Goal: Task Accomplishment & Management: Manage account settings

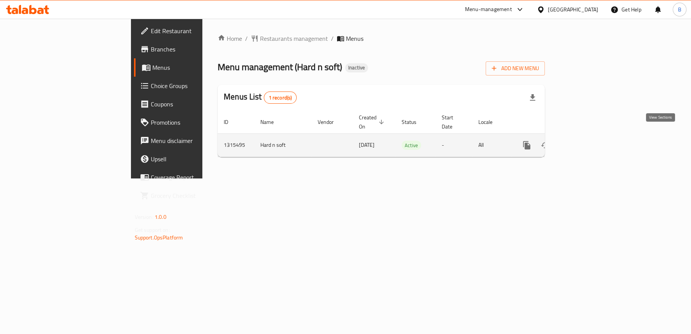
click at [585, 142] on icon "enhanced table" at bounding box center [581, 145] width 7 height 7
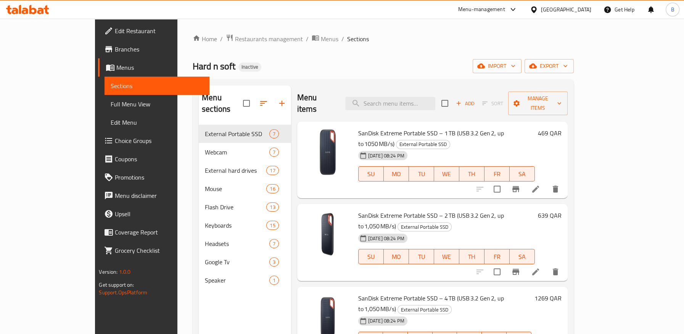
click at [111, 104] on span "Full Menu View" at bounding box center [157, 104] width 92 height 9
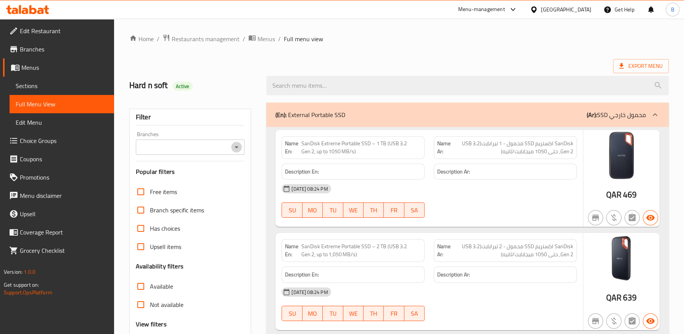
click at [239, 150] on icon "Open" at bounding box center [236, 147] width 9 height 9
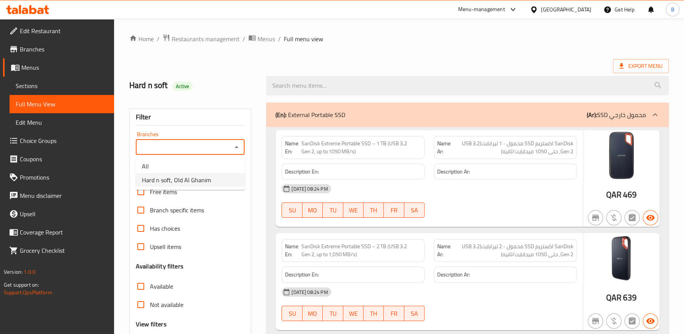
click at [217, 181] on li "Hard n soft, Old Al Ghanim" at bounding box center [190, 180] width 109 height 14
type input "Hard n soft, Old Al Ghanim"
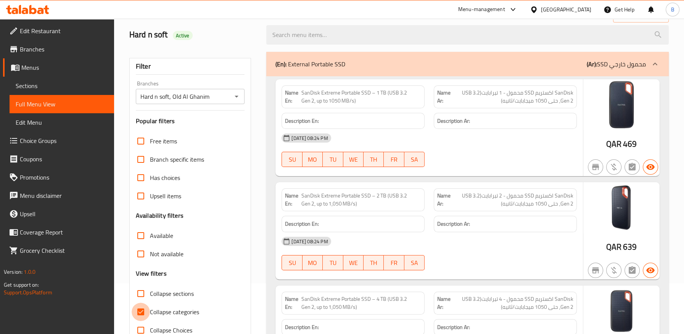
scroll to position [72, 0]
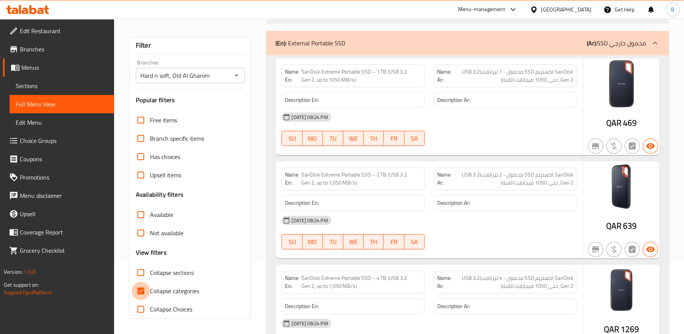
click at [140, 290] on input "Collapse categories" at bounding box center [141, 291] width 18 height 18
checkbox input "false"
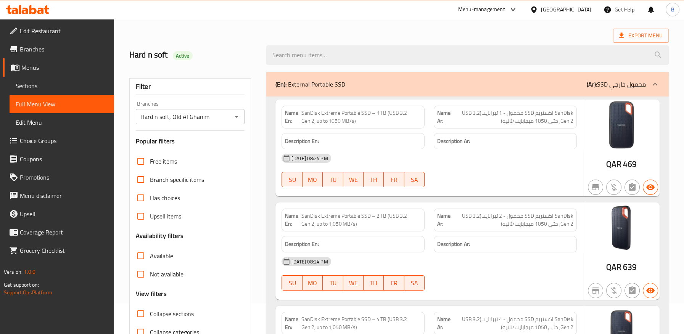
scroll to position [0, 0]
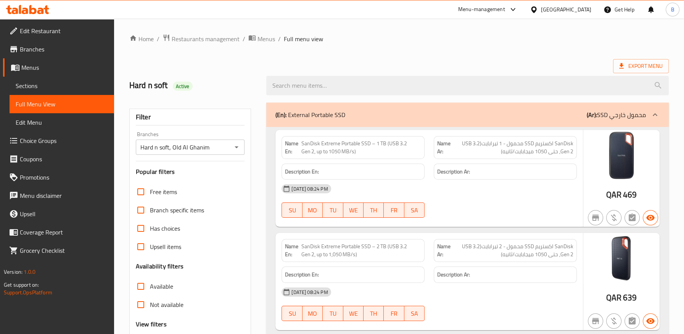
click at [390, 156] on span "SanDisk Extreme Portable SSD – 1 TB (USB 3.2 Gen 2, up to 1050 MB/s)" at bounding box center [361, 148] width 120 height 16
click at [318, 147] on span "SanDisk Extreme Portable SSD – 1 TB (USB 3.2 Gen 2, up to 1050 MB/s)" at bounding box center [361, 148] width 120 height 16
click at [320, 150] on span "SanDisk Extreme Portable SSD – 1 TB (USB 3.2 Gen 2, up to 1050 MB/s)" at bounding box center [361, 148] width 120 height 16
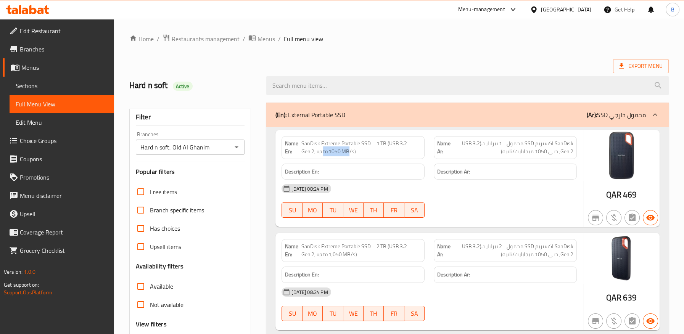
click at [320, 150] on span "SanDisk Extreme Portable SSD – 1 TB (USB 3.2 Gen 2, up to 1050 MB/s)" at bounding box center [361, 148] width 120 height 16
copy span "SanDisk Extreme Portable SSD – 1 TB (USB 3.2 Gen 2, up to 1050 MB/s)"
click at [398, 149] on span "SanDisk Extreme Portable SSD – 1 TB (USB 3.2 Gen 2, up to 1050 MB/s)" at bounding box center [361, 148] width 120 height 16
drag, startPoint x: 551, startPoint y: 143, endPoint x: 508, endPoint y: 143, distance: 42.7
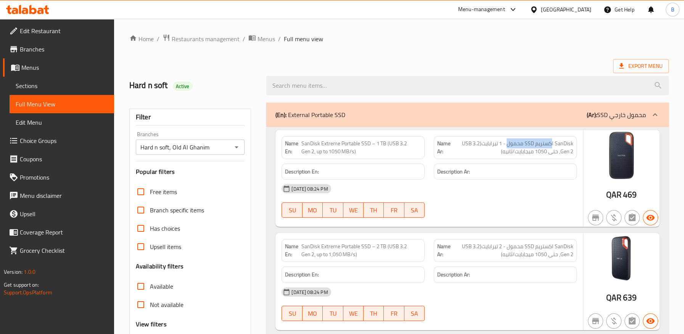
click at [508, 143] on span "SanDisk اكستريم SSD محمول - 1 تيرابايت(USB 3.2 Gen 2, حتى 1050 ميجابايت/ثانيه)" at bounding box center [512, 148] width 122 height 16
drag, startPoint x: 498, startPoint y: 143, endPoint x: 483, endPoint y: 142, distance: 15.8
click at [483, 142] on span "SanDisk اكستريم SSD محمول - 1 تيرابايت(USB 3.2 Gen 2, حتى 1050 ميجابايت/ثانيه)" at bounding box center [512, 148] width 122 height 16
click at [472, 151] on span "SanDisk اكستريم SSD محمول - 1 تيرابايت(USB 3.2 Gen 2, حتى 1050 ميجابايت/ثانيه)" at bounding box center [512, 148] width 122 height 16
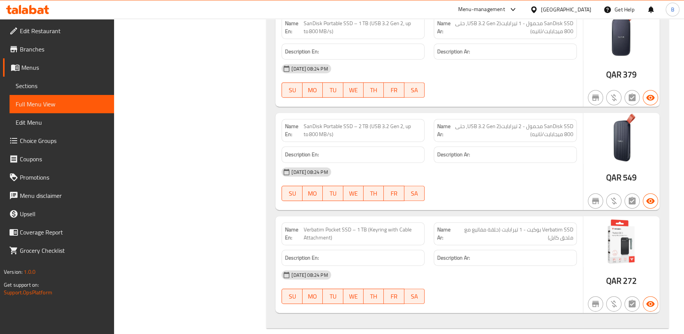
scroll to position [551, 0]
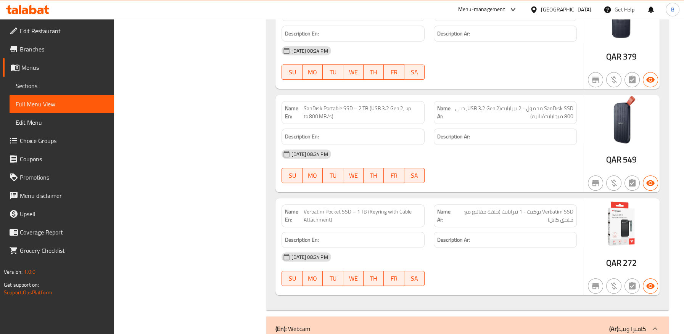
click at [556, 223] on span "Verbatim SSD بوكيت - 1 تيرابايت (حلقة مفاتيع مع ملحق كابل)" at bounding box center [514, 216] width 118 height 16
click at [353, 211] on span "Verbatim Pocket SSD – 1 TB (Keyring with Cable Attachment)" at bounding box center [363, 216] width 118 height 16
copy span "Verbatim Pocket SSD – 1 TB (Keyring with Cable Attachment)"
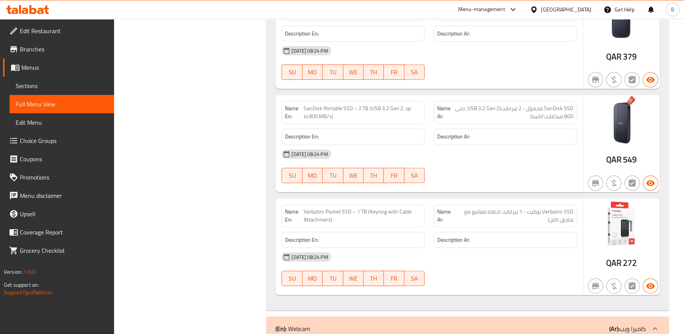
click at [480, 212] on span "Verbatim SSD بوكيت - 1 تيرابايت (حلقة مفاتيع مع ملحق كابل)" at bounding box center [514, 216] width 118 height 16
copy span "مفاتيع"
click at [483, 224] on div "Name Ar: Verbatim SSD بوكيت - 1 تيرابايت (حلقة مفاتيع مع ملحق كابل)" at bounding box center [505, 216] width 143 height 23
click at [354, 211] on span "Verbatim Pocket SSD – 1 TB (Keyring with Cable Attachment)" at bounding box center [363, 216] width 118 height 16
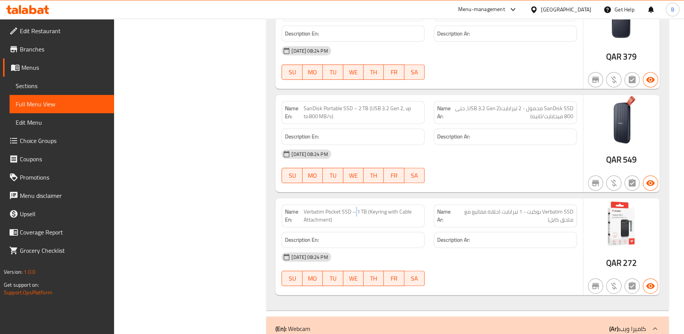
click at [354, 211] on span "Verbatim Pocket SSD – 1 TB (Keyring with Cable Attachment)" at bounding box center [363, 216] width 118 height 16
copy span "Verbatim Pocket SSD – 1 TB (Keyring with Cable Attachment)"
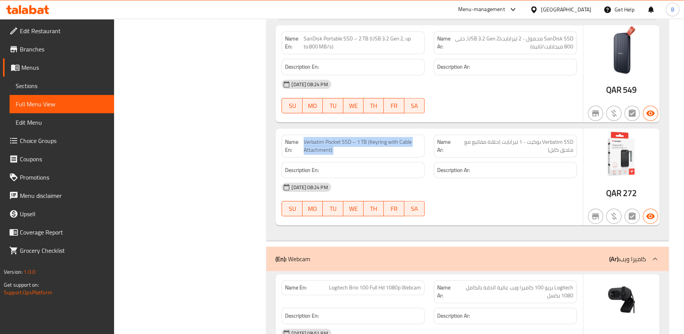
scroll to position [636, 0]
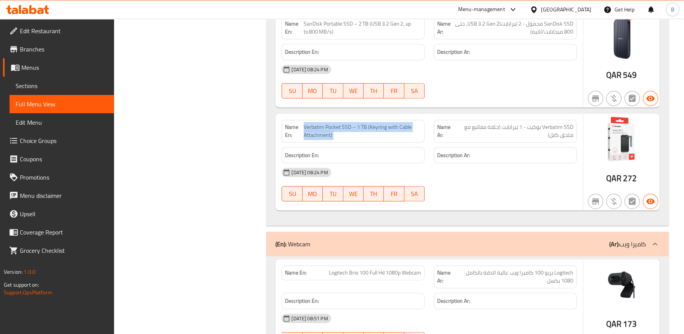
click at [341, 129] on span "Verbatim Pocket SSD – 1 TB (Keyring with Cable Attachment)" at bounding box center [363, 131] width 118 height 16
drag, startPoint x: 382, startPoint y: 128, endPoint x: 397, endPoint y: 137, distance: 18.3
click at [397, 137] on span "Verbatim Pocket SSD – 1 TB (Keyring with Cable Attachment)" at bounding box center [363, 131] width 118 height 16
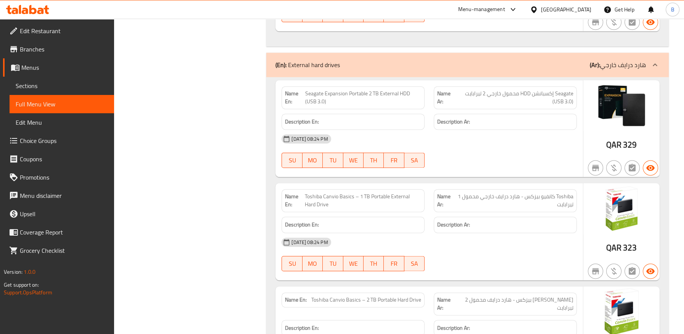
scroll to position [1586, 0]
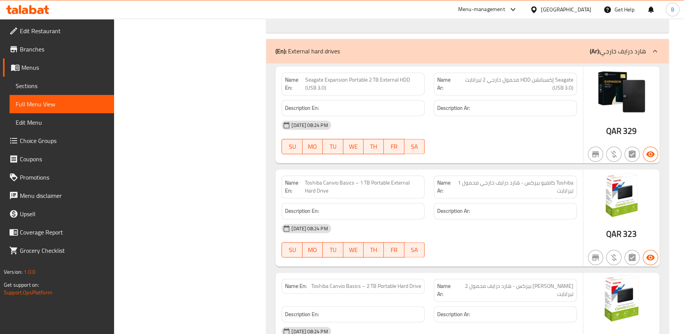
click at [370, 200] on div "Description En:" at bounding box center [353, 211] width 152 height 26
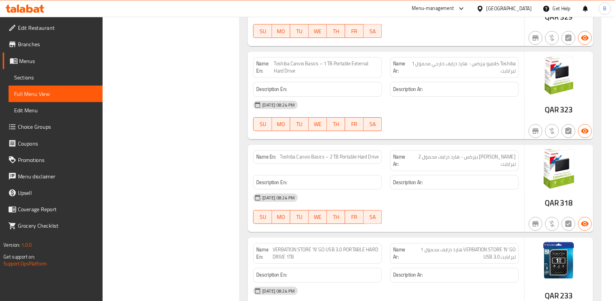
scroll to position [1755, 0]
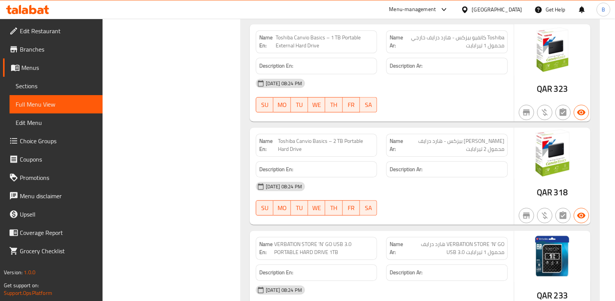
drag, startPoint x: 689, startPoint y: 1, endPoint x: 420, endPoint y: 189, distance: 328.8
click at [420, 189] on div "[DATE] 08:24 PM" at bounding box center [381, 186] width 261 height 18
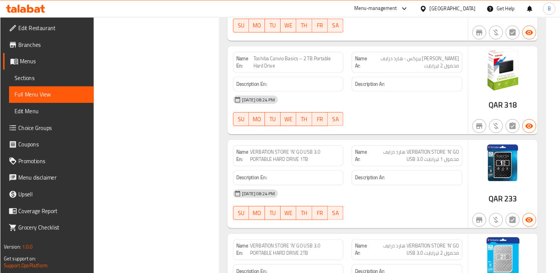
scroll to position [1832, 0]
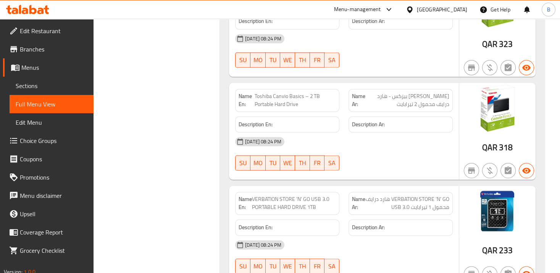
drag, startPoint x: 595, startPoint y: 6, endPoint x: 389, endPoint y: 162, distance: 258.7
click at [389, 162] on div "Name En: Toshiba Canvio Basics – 2 TB Portable Hard Drive Name Ar: Toshiba كانف…" at bounding box center [344, 131] width 230 height 97
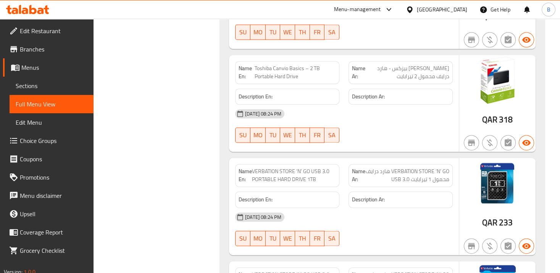
scroll to position [1901, 0]
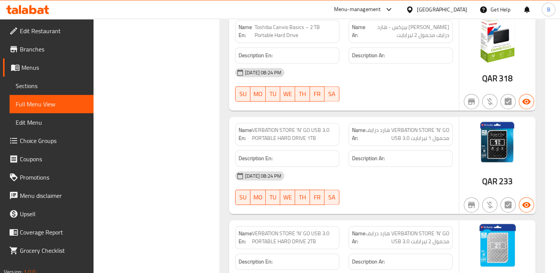
click at [309, 126] on span "VERBATION STORE ‘N’ GO USB 3.0 PORTABLE HARD DRIVE 1TB" at bounding box center [294, 134] width 84 height 16
drag, startPoint x: 391, startPoint y: 113, endPoint x: 453, endPoint y: 112, distance: 61.8
click at [453, 118] on div "Name Ar: VERBATION STORE ‘N’ GO هارد درايف محمول 1 تيرابايت USB 3.0" at bounding box center [400, 134] width 113 height 32
click at [271, 126] on span "VERBATION STORE ‘N’ GO USB 3.0 PORTABLE HARD DRIVE 1TB" at bounding box center [294, 134] width 84 height 16
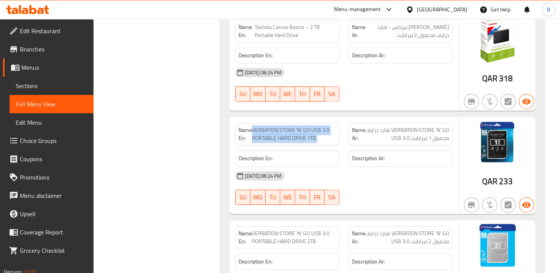
click at [271, 126] on span "VERBATION STORE ‘N’ GO USB 3.0 PORTABLE HARD DRIVE 1TB" at bounding box center [294, 134] width 84 height 16
copy span "VERBATION STORE ‘N’ GO USB 3.0 PORTABLE HARD DRIVE 1TB"
click at [301, 126] on span "VERBATION STORE ‘N’ GO USB 3.0 PORTABLE HARD DRIVE 1TB" at bounding box center [294, 134] width 84 height 16
click at [262, 126] on span "VERBATION STORE ‘N’ GO USB 3.0 PORTABLE HARD DRIVE 1TB" at bounding box center [294, 134] width 84 height 16
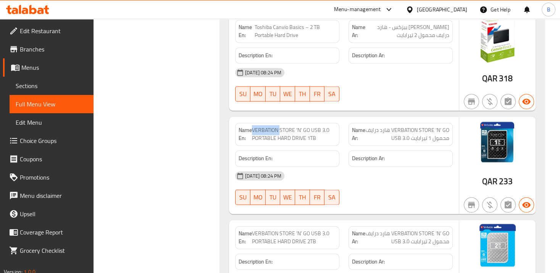
copy span "VERBATION"
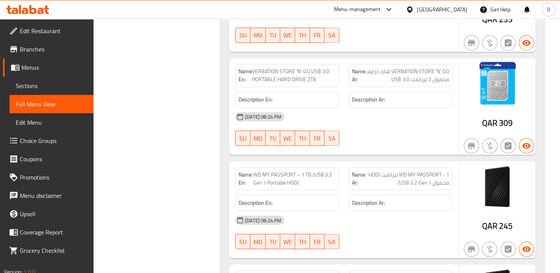
scroll to position [2075, 0]
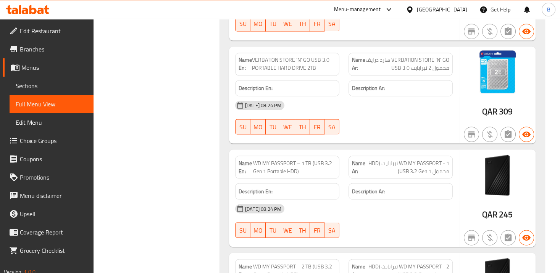
click at [274, 159] on span "WD MY PASSPORT – 1 TB (USB 3.2 Gen 1 Portable HDD)" at bounding box center [294, 167] width 83 height 16
click at [269, 159] on span "WD MY PASSPORT – 1 TB (USB 3.2 Gen 1 Portable HDD)" at bounding box center [294, 167] width 83 height 16
copy span "WD MY PASSPORT – 1 TB (USB 3.2 Gen 1 Portable HDD)"
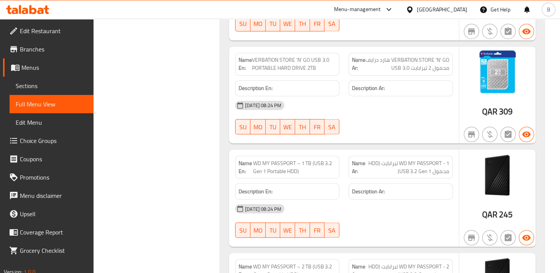
click at [345, 200] on div "[DATE] 08:24 PM" at bounding box center [343, 209] width 227 height 18
click at [295, 159] on span "WD MY PASSPORT – 1 TB (USB 3.2 Gen 1 Portable HDD)" at bounding box center [294, 167] width 83 height 16
copy span "WD MY PASSPORT – 1 TB (USB 3.2 Gen 1 Portable HDD)"
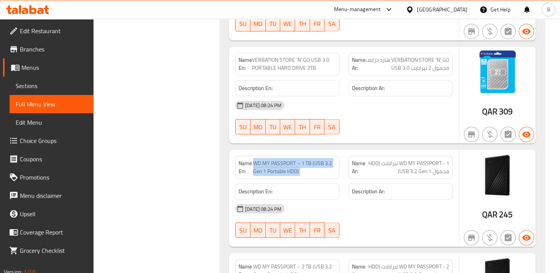
click at [382, 183] on div "Description Ar:" at bounding box center [400, 191] width 104 height 16
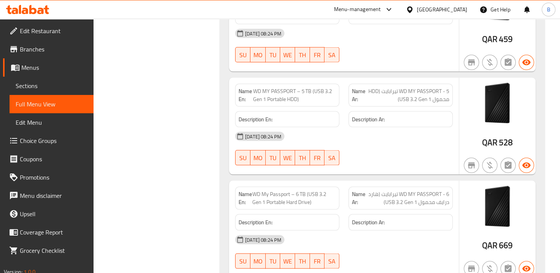
scroll to position [2603, 0]
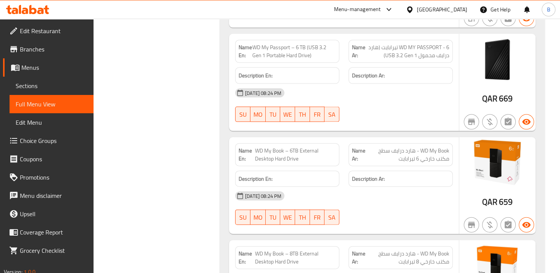
click at [304, 147] on span "WD My Book – 6TB External Desktop Hard Drive" at bounding box center [295, 155] width 81 height 16
drag, startPoint x: 300, startPoint y: 134, endPoint x: 309, endPoint y: 141, distance: 10.6
click at [309, 147] on span "WD My Book – 6TB External Desktop Hard Drive" at bounding box center [295, 155] width 81 height 16
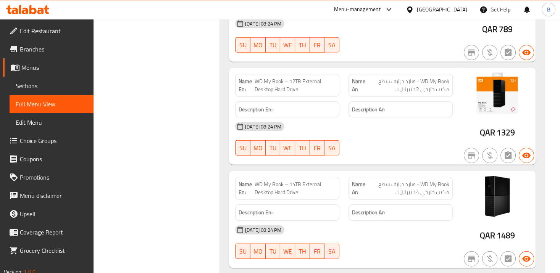
scroll to position [2881, 0]
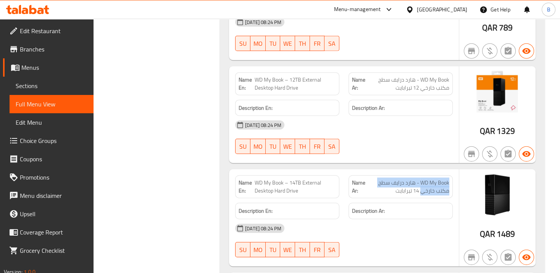
drag, startPoint x: 421, startPoint y: 174, endPoint x: 450, endPoint y: 161, distance: 32.0
click at [450, 176] on div "Name Ar: WD My Book - هارد درايف سطح مكتب خارخي 14 تيرابايت" at bounding box center [400, 187] width 104 height 23
copy span "WD My Book - هارد درايف سطح مكتب خارخي"
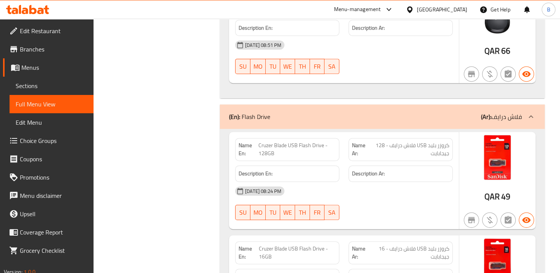
scroll to position [5010, 0]
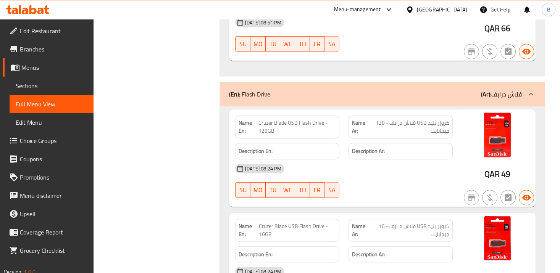
click at [280, 119] on span "Cruzer Blade USB Flash Drive - 128GB" at bounding box center [297, 127] width 78 height 16
click at [443, 119] on span "كروزر بليد USB فلاش درايف - 128 جيجابايت" at bounding box center [409, 127] width 80 height 16
click at [413, 138] on div "Description Ar:" at bounding box center [400, 151] width 113 height 26
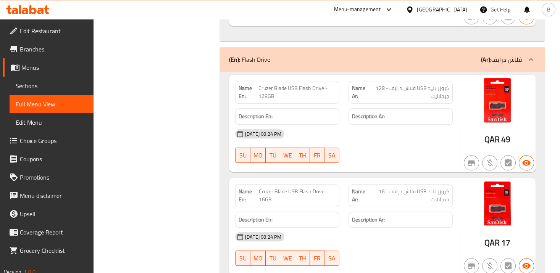
click at [297, 188] on span "Cruzer Blade USB Flash Drive - 16GB" at bounding box center [297, 196] width 77 height 16
copy span "Cruzer Blade USB Flash Drive - 16GB"
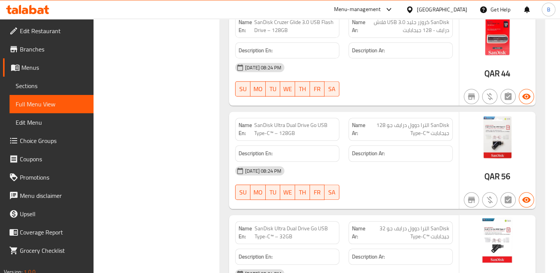
scroll to position [5627, 0]
click at [275, 121] on span "SanDisk Ultra Dual Drive Go USB Type-C™ – 128GB" at bounding box center [295, 129] width 82 height 16
click at [413, 121] on span "SanDisk الترا دوول درايف جو 128 جيجابايت ™Type-C" at bounding box center [408, 129] width 82 height 16
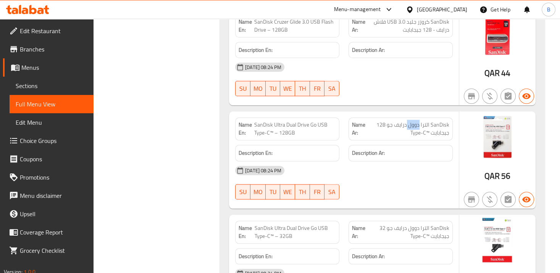
click at [413, 121] on span "SanDisk الترا دوول درايف جو 128 جيجابايت ™Type-C" at bounding box center [408, 129] width 82 height 16
click at [345, 161] on div "[DATE] 08:24 PM" at bounding box center [343, 170] width 227 height 18
drag, startPoint x: 420, startPoint y: 96, endPoint x: 393, endPoint y: 103, distance: 27.1
click at [393, 121] on span "SanDisk الترا دوول درايف جو 128 جيجابايت ™Type-C" at bounding box center [408, 129] width 82 height 16
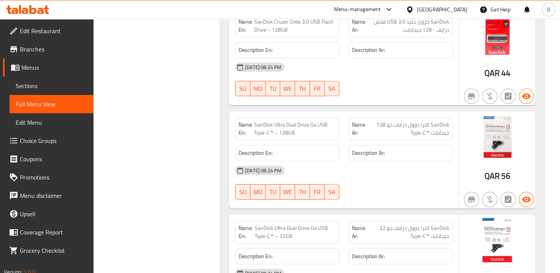
click at [384, 140] on div "Description Ar:" at bounding box center [400, 153] width 113 height 26
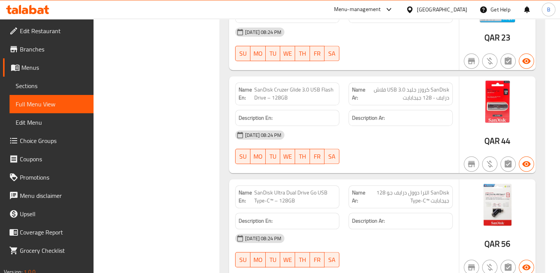
scroll to position [5558, 0]
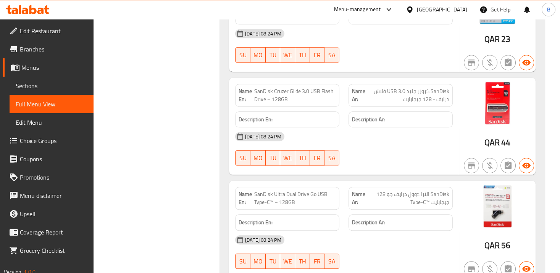
click at [325, 190] on span "SanDisk Ultra Dual Drive Go USB Type-C™ – 128GB" at bounding box center [295, 198] width 82 height 16
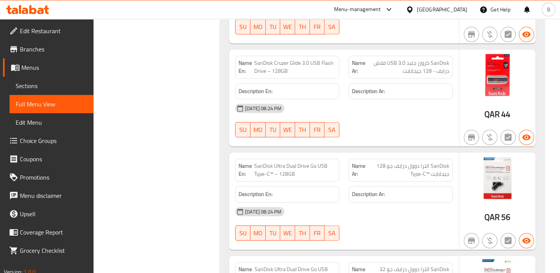
scroll to position [5627, 0]
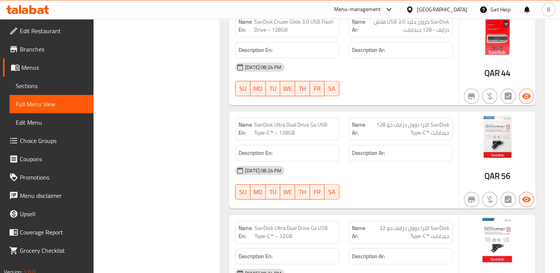
click at [296, 224] on span "SanDisk Ultra Dual Drive Go USB Type-C™ – 32GB" at bounding box center [295, 232] width 82 height 16
click at [295, 224] on span "SanDisk Ultra Dual Drive Go USB Type-C™ – 32GB" at bounding box center [295, 232] width 82 height 16
drag, startPoint x: 295, startPoint y: 200, endPoint x: 184, endPoint y: 131, distance: 130.5
click at [294, 224] on span "SanDisk Ultra Dual Drive Go USB Type-C™ – 32GB" at bounding box center [295, 232] width 82 height 16
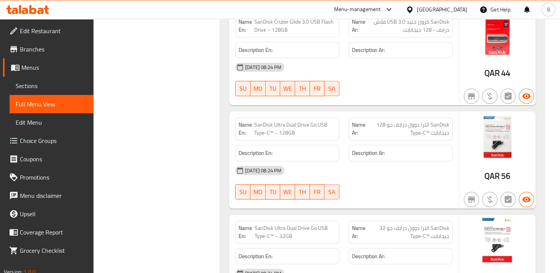
click at [371, 177] on div "Name En: SanDisk Ultra Dual Drive Go USB Type-C™ – 128GB Name Ar: SanDisk الترا…" at bounding box center [344, 159] width 230 height 97
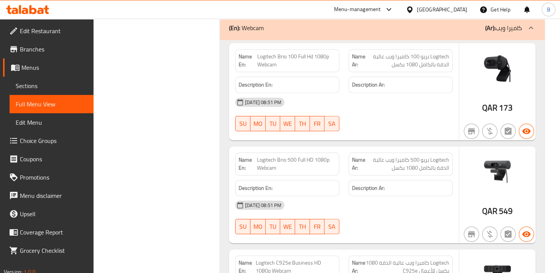
scroll to position [925, 0]
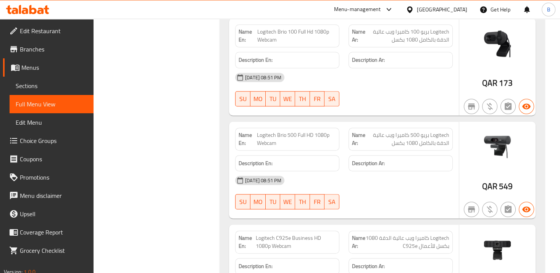
click at [270, 32] on span "Logitech Brio 100 Full Hd 1080p Webcam" at bounding box center [296, 36] width 79 height 16
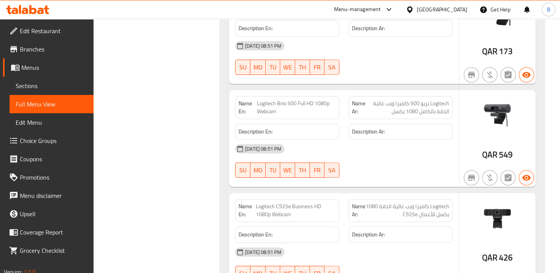
scroll to position [994, 0]
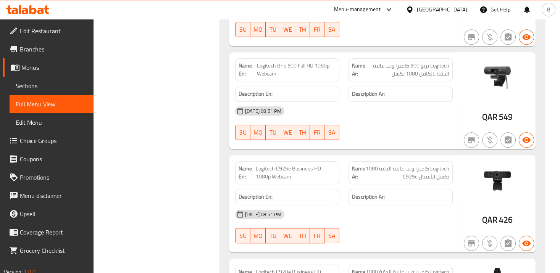
click at [291, 169] on span "Logitech C925e Business HD 1080p Webcam" at bounding box center [296, 173] width 80 height 16
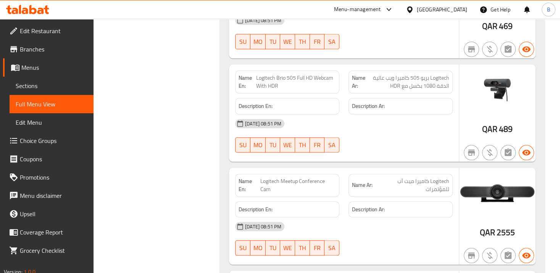
scroll to position [1301, 0]
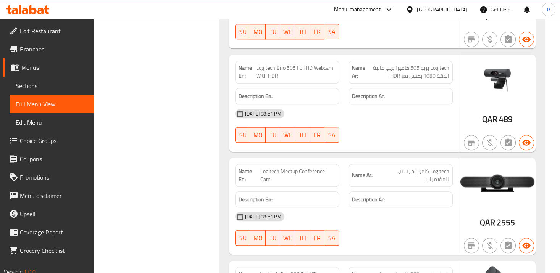
click at [320, 169] on span "Logitech Meetup Conference Cam" at bounding box center [298, 175] width 76 height 16
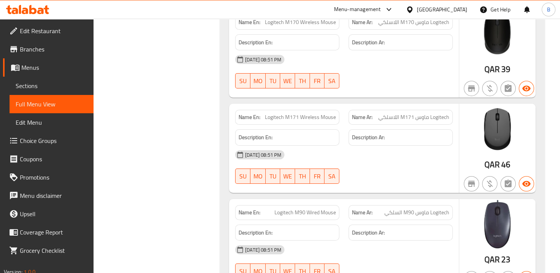
scroll to position [4187, 0]
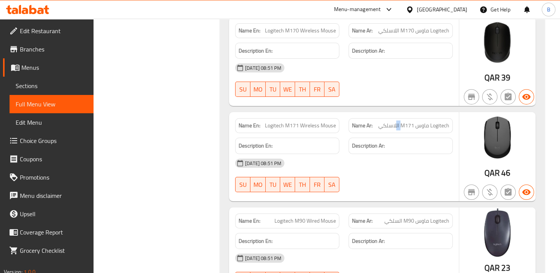
click at [400, 122] on span "Logitech ماوس M171 اللاسلكي" at bounding box center [413, 126] width 71 height 8
click at [400, 154] on div "[DATE] 08:51 PM" at bounding box center [343, 163] width 227 height 18
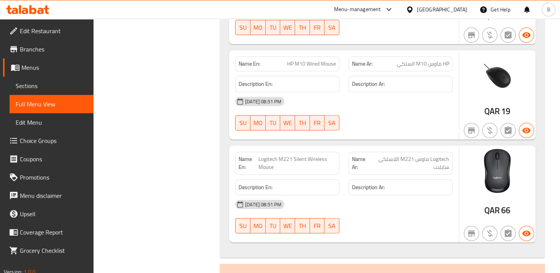
scroll to position [6353, 0]
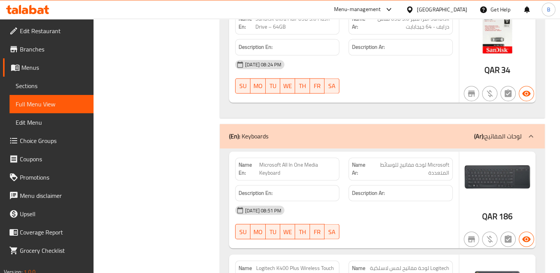
click at [383, 201] on div "01-10-2025 08:51 PM SU MO TU WE TH FR SA" at bounding box center [343, 222] width 227 height 43
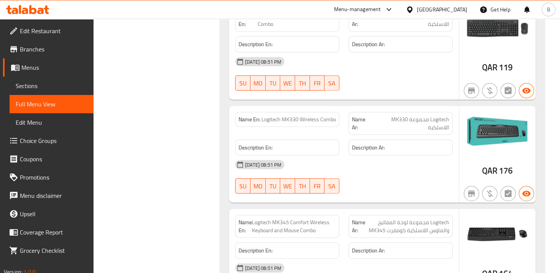
scroll to position [7373, 0]
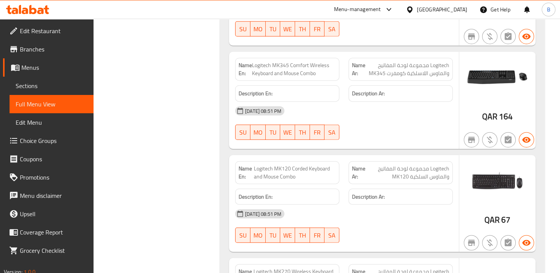
click at [275, 165] on span "Logitech MK120 Corded Keyboard and Mouse Combo" at bounding box center [295, 173] width 82 height 16
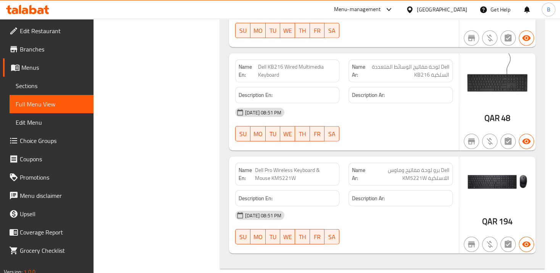
scroll to position [8688, 0]
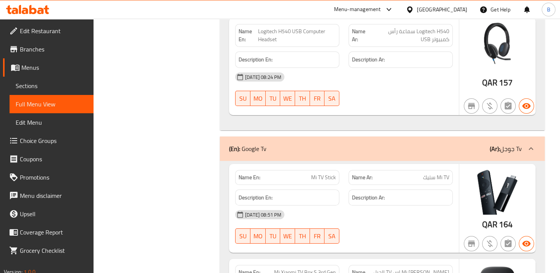
click at [322, 174] on span "Mi TV Stick" at bounding box center [323, 178] width 25 height 8
drag, startPoint x: 322, startPoint y: 135, endPoint x: 293, endPoint y: 130, distance: 29.3
click at [322, 174] on span "Mi TV Stick" at bounding box center [323, 178] width 25 height 8
click at [413, 174] on p "Name Ar: Mi TV ستيك" at bounding box center [400, 178] width 97 height 8
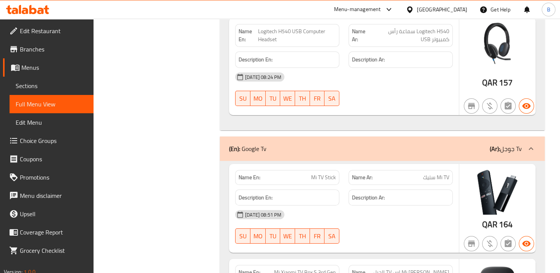
click at [413, 174] on p "Name Ar: Mi TV ستيك" at bounding box center [400, 178] width 97 height 8
click at [431, 174] on span "Mi TV ستيك" at bounding box center [436, 178] width 26 height 8
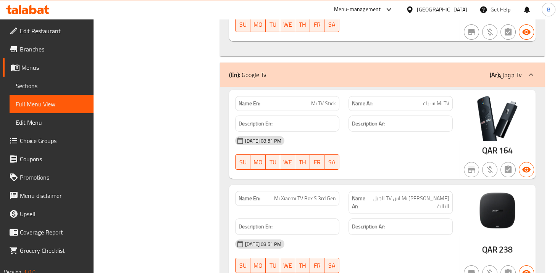
scroll to position [8861, 0]
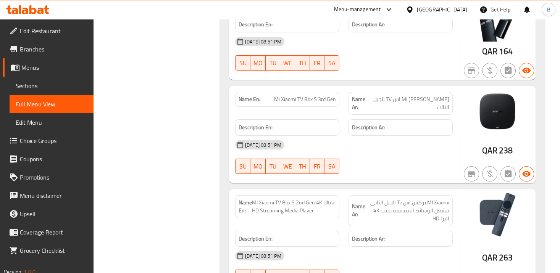
click at [297, 199] on span "MI Xiaomi TV Box S 2nd Gen 4K Ultra HD Streaming Media Player" at bounding box center [294, 207] width 84 height 16
click at [370, 199] on span "MI Xiaomi بوكس اس Tv الجيل الثاني مشغل الوسائط المتدفقة بدقة 4K الترا HD" at bounding box center [407, 211] width 84 height 24
click at [293, 191] on div "Name En: MI Xiaomi TV Box S 2nd Gen 4K Ultra HD Streaming Media Player" at bounding box center [286, 211] width 113 height 40
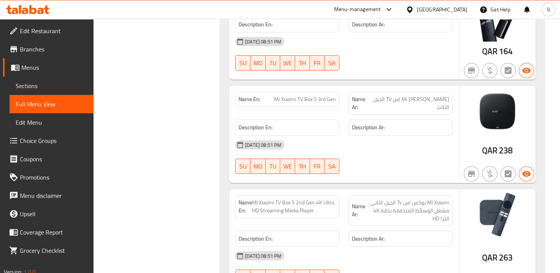
click at [267, 199] on span "MI Xiaomi TV Box S 2nd Gen 4K Ultra HD Streaming Media Player" at bounding box center [294, 207] width 84 height 16
drag, startPoint x: 261, startPoint y: 170, endPoint x: 330, endPoint y: 170, distance: 69.4
click at [330, 199] on span "MI Xiaomi TV Box S 2nd Gen 4K Ultra HD Streaming Media Player" at bounding box center [294, 207] width 84 height 16
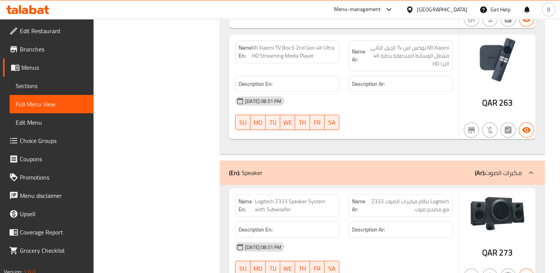
click at [271, 198] on span "Logitech Z333 Speaker System with Subwoofer" at bounding box center [295, 206] width 81 height 16
drag, startPoint x: 271, startPoint y: 159, endPoint x: 51, endPoint y: 4, distance: 269.2
click at [270, 198] on span "Logitech Z333 Speaker System with Subwoofer" at bounding box center [295, 206] width 81 height 16
click at [427, 198] on span "Logitech نظام مكبرات الصوت Z333 مع مضخم صوت" at bounding box center [408, 206] width 82 height 16
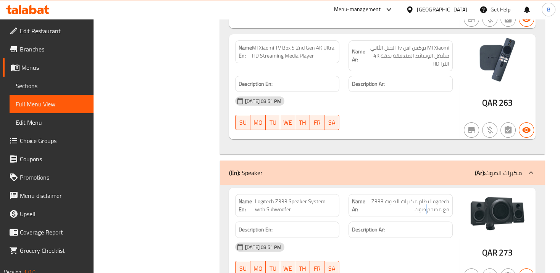
click at [427, 198] on span "Logitech نظام مكبرات الصوت Z333 مع مضخم صوت" at bounding box center [408, 206] width 82 height 16
click at [412, 198] on span "Logitech نظام مكبرات الصوت Z333 مع مضخم صوت" at bounding box center [408, 206] width 82 height 16
click at [415, 198] on span "Logitech نظام مكبرات الصوت Z333 مع مضخم صوت" at bounding box center [408, 206] width 82 height 16
drag, startPoint x: 413, startPoint y: 170, endPoint x: 441, endPoint y: 171, distance: 27.9
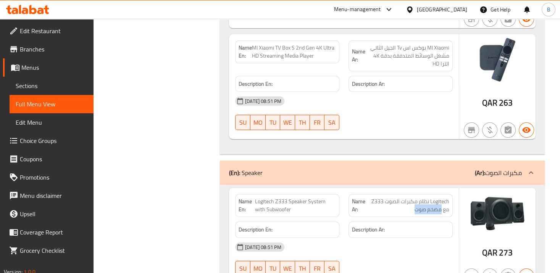
click at [441, 198] on span "Logitech نظام مكبرات الصوت Z333 مع مضخم صوت" at bounding box center [408, 206] width 82 height 16
click at [280, 198] on span "Logitech Z333 Speaker System with Subwoofer" at bounding box center [295, 206] width 81 height 16
drag, startPoint x: 416, startPoint y: 169, endPoint x: 437, endPoint y: 169, distance: 20.6
click at [437, 198] on span "Logitech نظام مكبرات الصوت Z333 مع مضخم صوت" at bounding box center [408, 206] width 82 height 16
click at [423, 198] on span "Logitech نظام مكبرات الصوت Z333 مع مضخم صوت" at bounding box center [408, 206] width 82 height 16
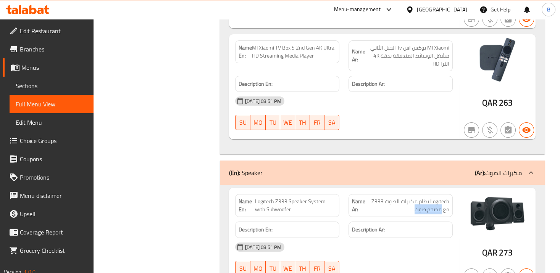
drag, startPoint x: 422, startPoint y: 168, endPoint x: 440, endPoint y: 169, distance: 18.0
click at [440, 198] on span "Logitech نظام مكبرات الصوت Z333 مع مضخم صوت" at bounding box center [408, 206] width 82 height 16
click at [287, 198] on span "Logitech Z333 Speaker System with Subwoofer" at bounding box center [295, 206] width 81 height 16
click at [286, 198] on span "Logitech Z333 Speaker System with Subwoofer" at bounding box center [295, 206] width 81 height 16
click at [255, 198] on span "Logitech Z333 Speaker System with Subwoofer" at bounding box center [295, 206] width 81 height 16
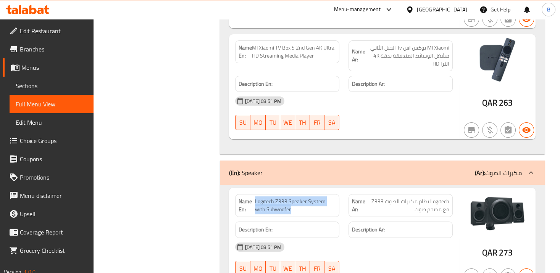
drag, startPoint x: 254, startPoint y: 166, endPoint x: 281, endPoint y: 168, distance: 26.4
click at [281, 198] on p "Name En: Logitech Z333 Speaker System with Subwoofer" at bounding box center [286, 206] width 97 height 16
click at [274, 198] on span "Logitech Z333 Speaker System with Subwoofer" at bounding box center [295, 206] width 81 height 16
drag, startPoint x: 282, startPoint y: 169, endPoint x: 256, endPoint y: 168, distance: 26.0
click at [256, 198] on span "Logitech Z333 Speaker System with Subwoofer" at bounding box center [295, 206] width 81 height 16
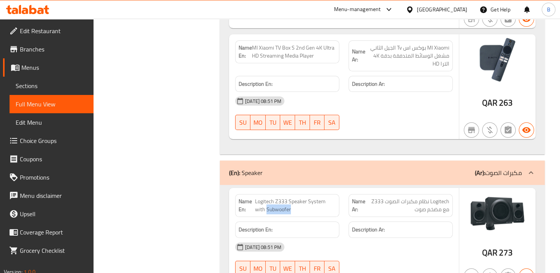
click at [275, 198] on span "Logitech Z333 Speaker System with Subwoofer" at bounding box center [295, 206] width 81 height 16
click at [383, 238] on div "[DATE] 08:51 PM" at bounding box center [343, 247] width 227 height 18
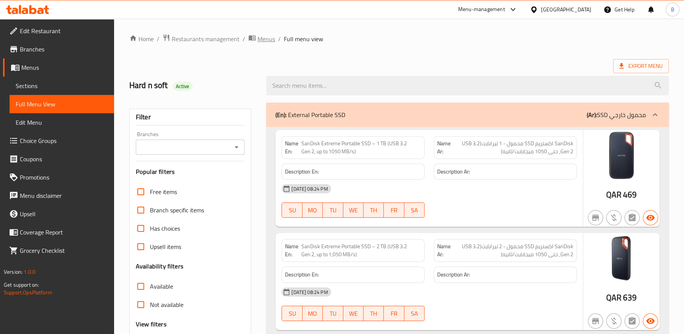
click at [264, 38] on span "Menus" at bounding box center [267, 38] width 18 height 9
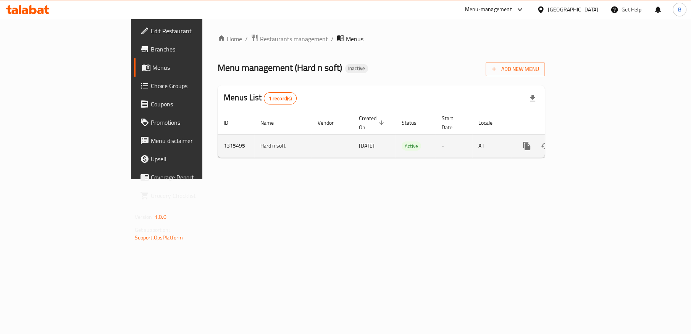
click at [586, 142] on icon "enhanced table" at bounding box center [581, 146] width 9 height 9
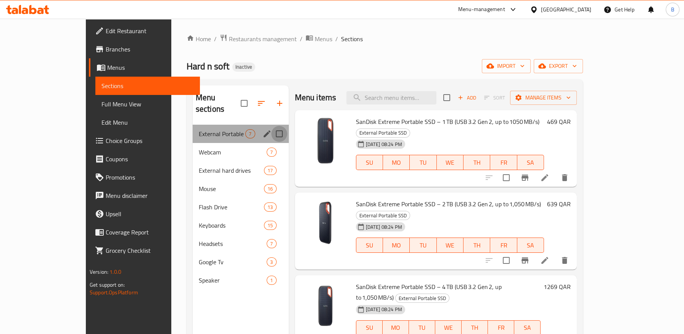
click at [271, 126] on input "Menu sections" at bounding box center [279, 134] width 16 height 16
checkbox input "true"
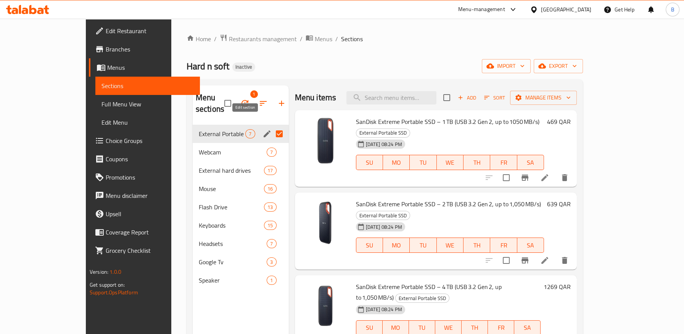
click at [262, 129] on icon "edit" at bounding box center [266, 133] width 9 height 9
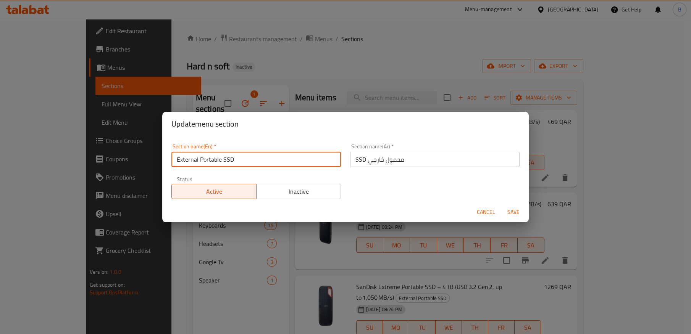
drag, startPoint x: 251, startPoint y: 160, endPoint x: 179, endPoint y: 155, distance: 71.6
click at [179, 155] on input "External Portable SSD" at bounding box center [255, 159] width 169 height 15
click at [222, 157] on input "External Portable SSD" at bounding box center [255, 159] width 169 height 15
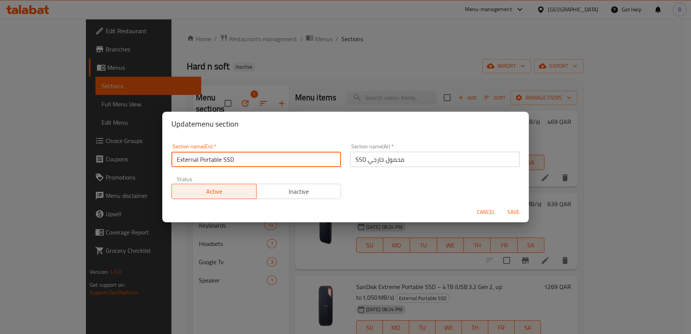
click at [489, 205] on button "Cancel" at bounding box center [485, 212] width 24 height 14
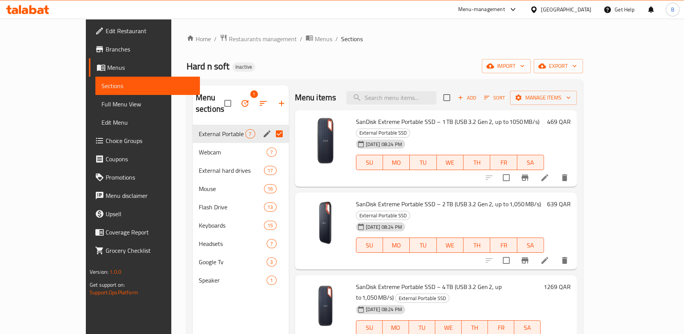
click at [426, 86] on div "Menu items Add Sort Manage items" at bounding box center [436, 97] width 282 height 25
click at [425, 98] on input "search" at bounding box center [391, 97] width 90 height 13
paste input "مفاتيع"
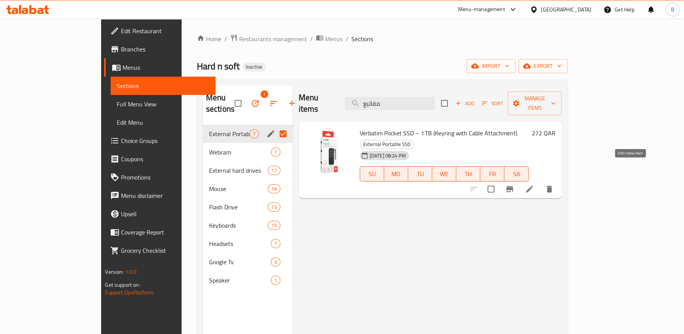
type input "مفاتيع"
click at [534, 185] on icon at bounding box center [529, 189] width 9 height 9
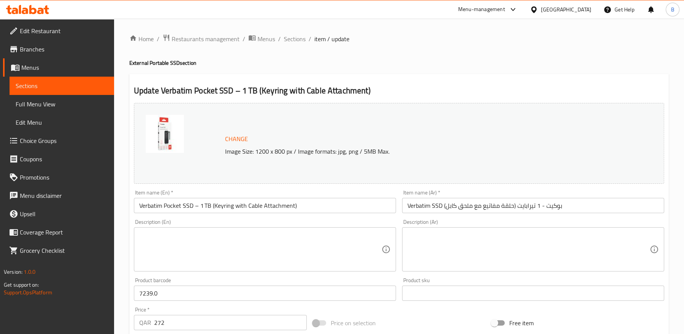
click at [487, 205] on input "Verbatim SSD بوكيت - 1 تيرابايت (حلقة مفاتيع مع ملحق كابل)" at bounding box center [533, 205] width 262 height 15
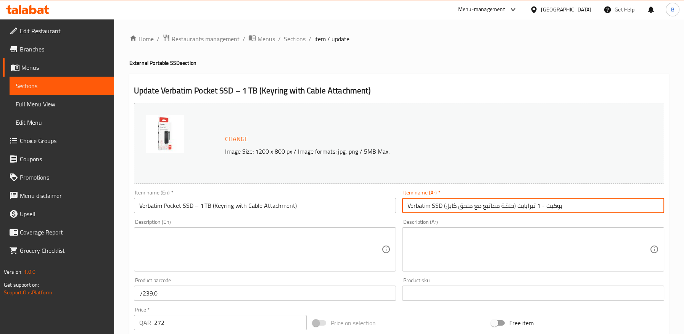
click at [487, 205] on input "Verbatim SSD بوكيت - 1 تيرابايت (حلقة مفاتيع مع ملحق كابل)" at bounding box center [533, 205] width 262 height 15
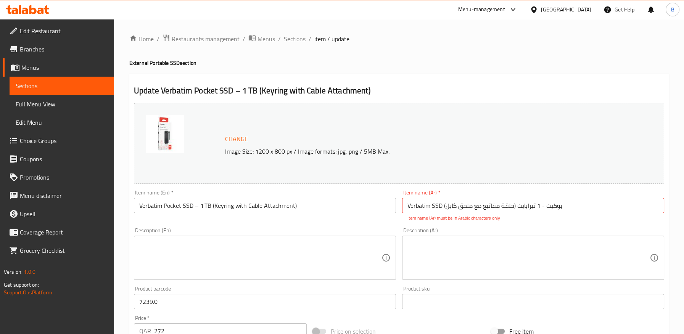
click at [415, 60] on h4 "External Portable SSD section" at bounding box center [398, 63] width 539 height 8
click at [292, 37] on span "Sections" at bounding box center [295, 38] width 22 height 9
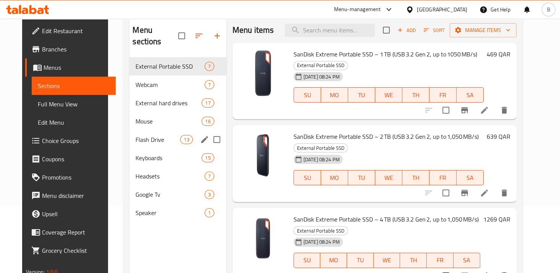
scroll to position [69, 0]
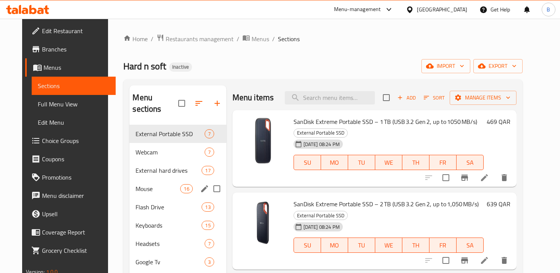
scroll to position [69, 0]
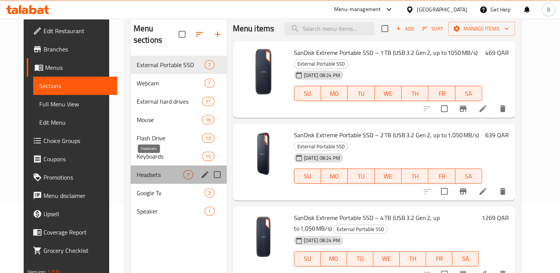
click at [151, 170] on span "Headsets" at bounding box center [160, 174] width 47 height 9
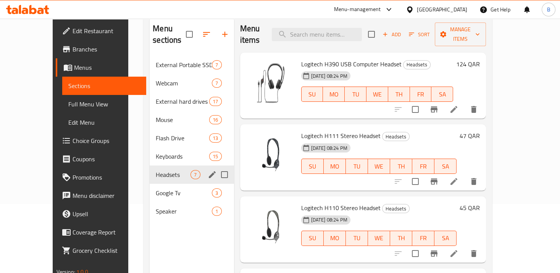
click at [216, 167] on input "Menu sections" at bounding box center [224, 175] width 16 height 16
checkbox input "true"
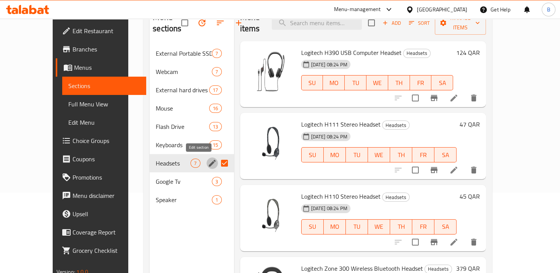
click at [208, 164] on icon "edit" at bounding box center [212, 163] width 9 height 9
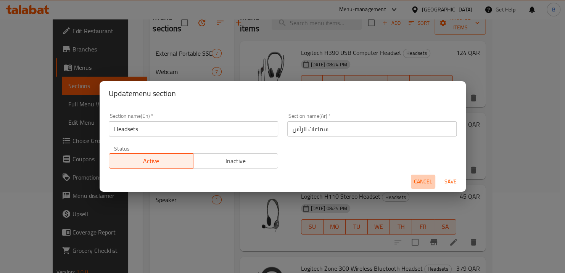
click at [417, 181] on span "Cancel" at bounding box center [423, 182] width 18 height 10
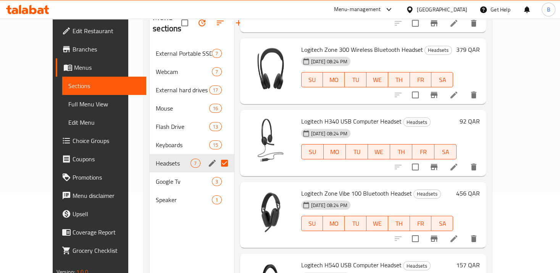
scroll to position [249, 0]
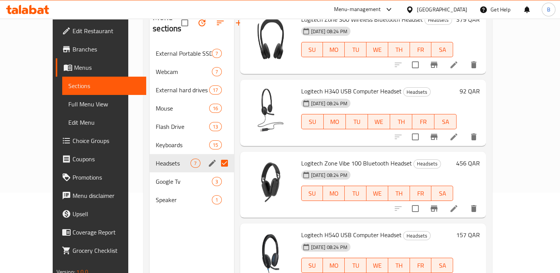
click at [457, 134] on icon at bounding box center [453, 137] width 7 height 7
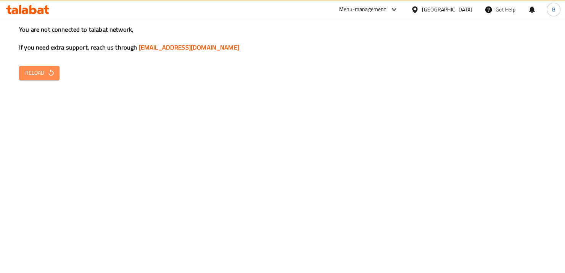
click at [51, 70] on icon "button" at bounding box center [51, 73] width 8 height 8
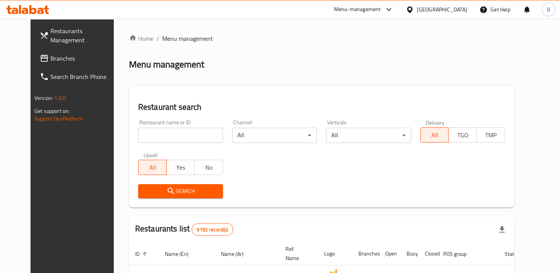
click at [40, 54] on span at bounding box center [45, 58] width 11 height 9
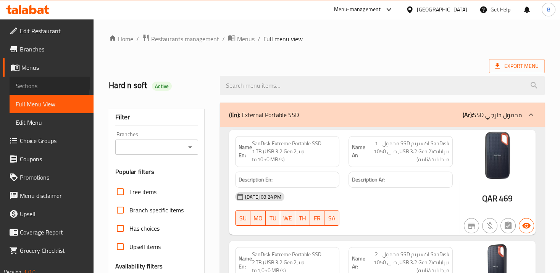
click at [34, 82] on span "Sections" at bounding box center [52, 85] width 72 height 9
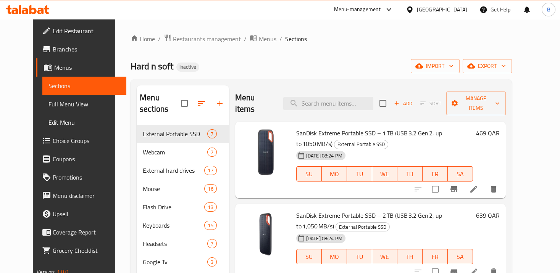
click at [478, 185] on icon at bounding box center [473, 189] width 9 height 9
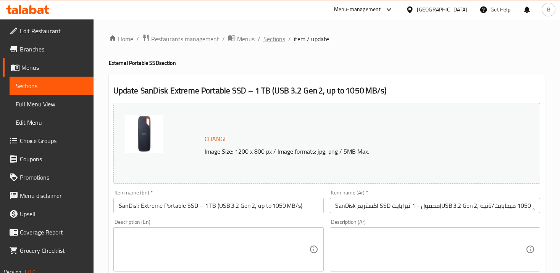
click at [271, 39] on span "Sections" at bounding box center [274, 38] width 22 height 9
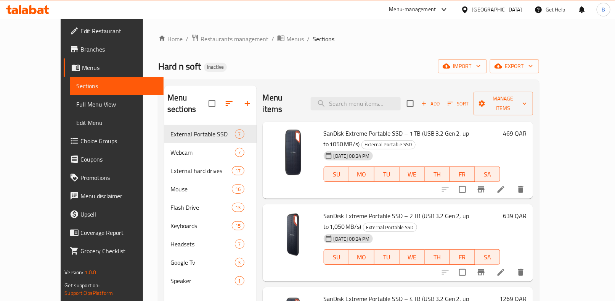
drag, startPoint x: 541, startPoint y: 1, endPoint x: 405, endPoint y: 60, distance: 148.3
click at [350, 42] on ol "Home / Restaurants management / Menus / Sections" at bounding box center [348, 39] width 381 height 10
click at [533, 104] on button "Manage items" at bounding box center [503, 104] width 59 height 24
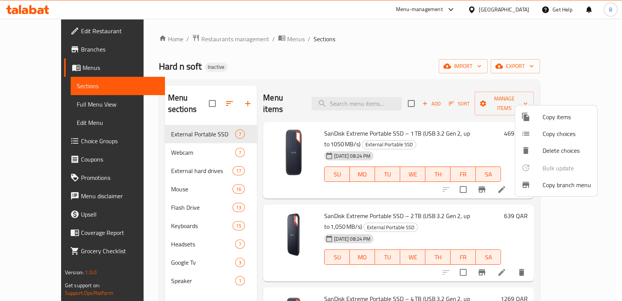
click at [559, 70] on div at bounding box center [311, 150] width 622 height 301
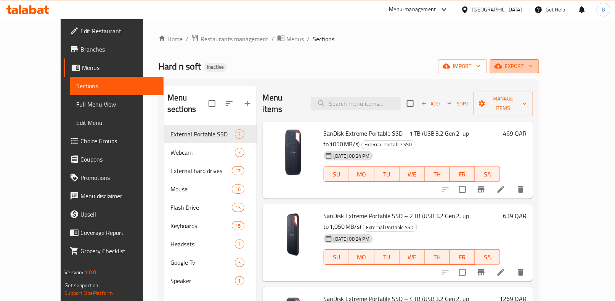
click at [533, 68] on span "export" at bounding box center [514, 66] width 37 height 10
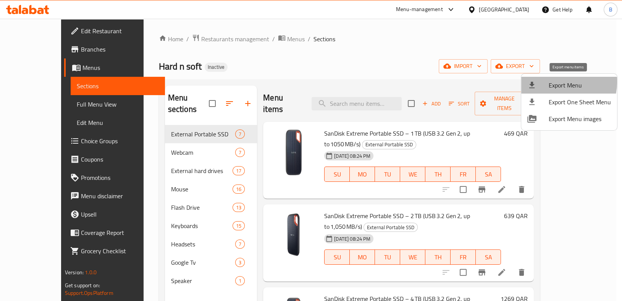
click at [551, 82] on span "Export Menu" at bounding box center [579, 85] width 62 height 9
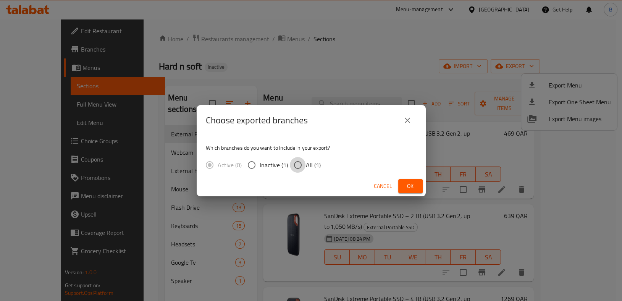
click at [300, 164] on input "All (1)" at bounding box center [298, 165] width 16 height 16
radio input "true"
click at [412, 182] on span "Ok" at bounding box center [410, 186] width 12 height 10
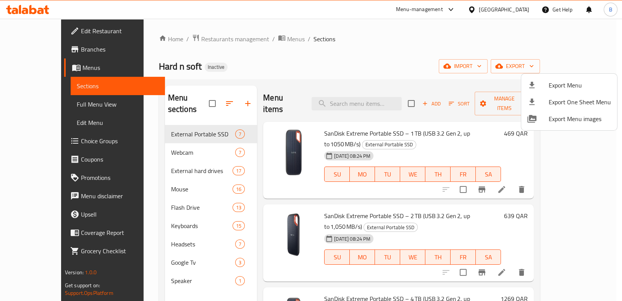
click at [199, 97] on div at bounding box center [311, 150] width 622 height 301
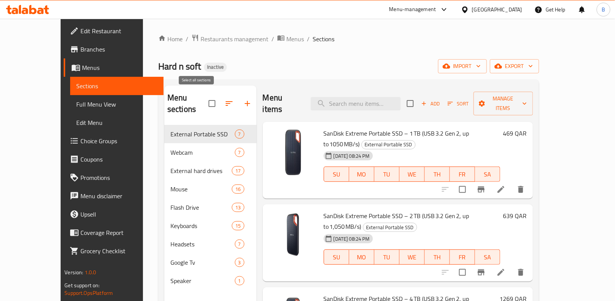
click at [204, 99] on input "checkbox" at bounding box center [212, 103] width 16 height 16
checkbox input "true"
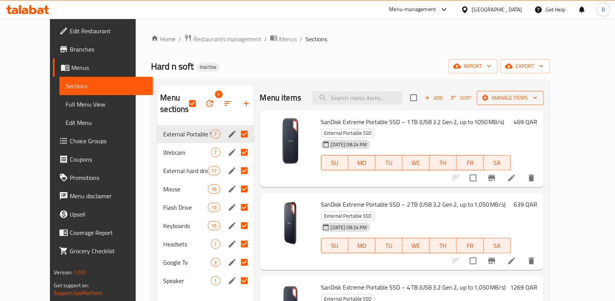
click at [538, 102] on span "Manage items" at bounding box center [510, 98] width 55 height 10
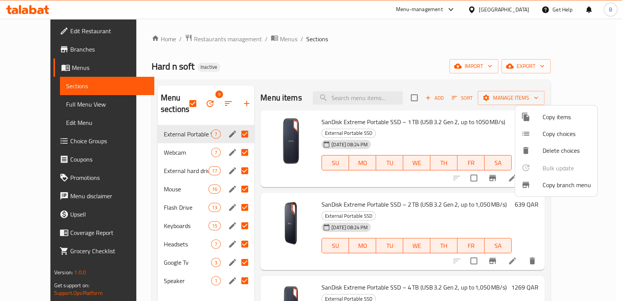
click at [212, 103] on div at bounding box center [311, 150] width 622 height 301
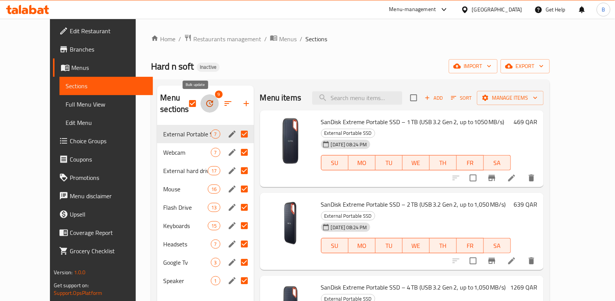
click at [205, 104] on icon "button" at bounding box center [209, 103] width 9 height 9
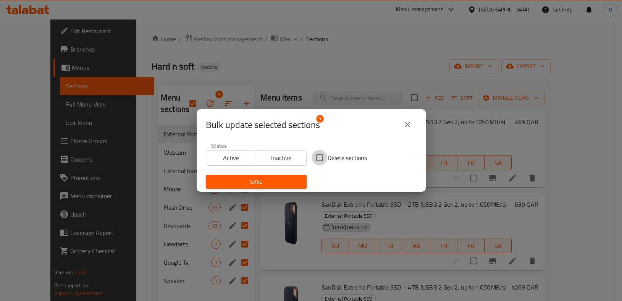
click at [319, 157] on input "Delete sections" at bounding box center [319, 158] width 16 height 16
checkbox input "true"
click at [262, 185] on span "Save" at bounding box center [256, 182] width 89 height 10
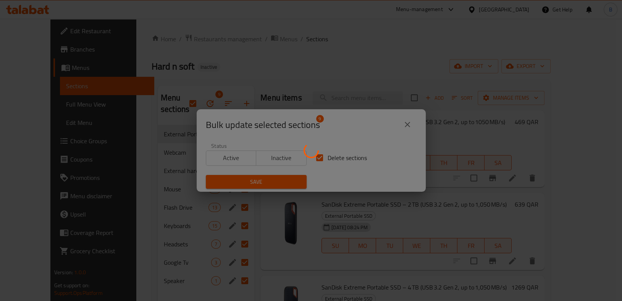
checkbox input "false"
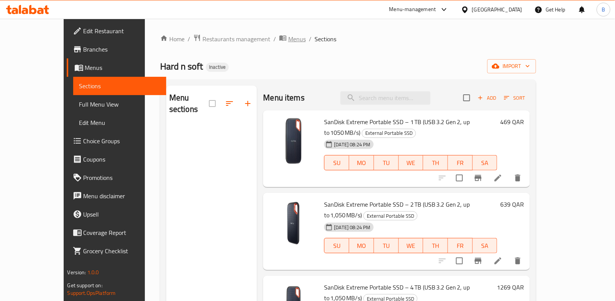
click at [288, 35] on span "Menus" at bounding box center [297, 38] width 18 height 9
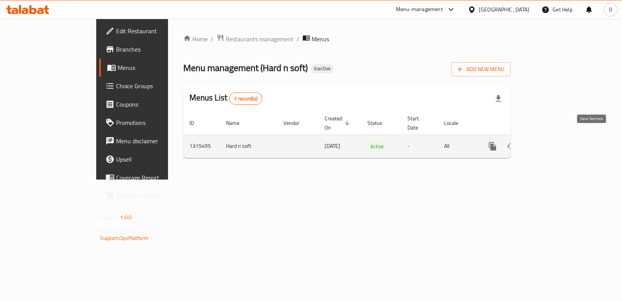
click at [556, 142] on link "enhanced table" at bounding box center [547, 146] width 18 height 18
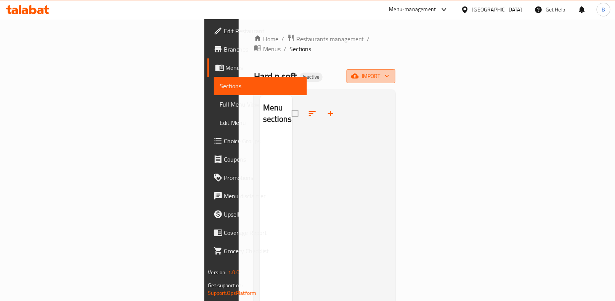
click at [390, 71] on span "import" at bounding box center [371, 76] width 37 height 10
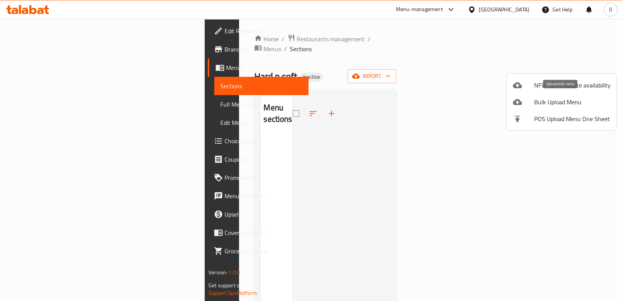
click at [559, 98] on span "Bulk Upload Menu" at bounding box center [572, 101] width 76 height 9
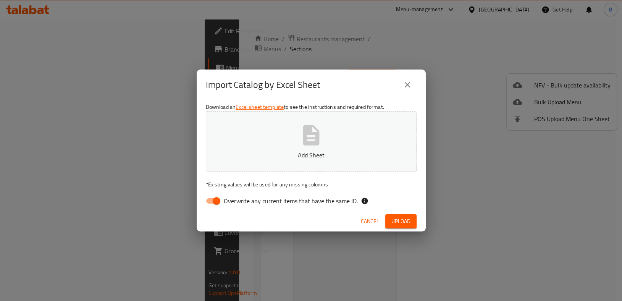
click at [228, 198] on span "Overwrite any current items that have the same ID." at bounding box center [291, 200] width 134 height 9
click at [228, 198] on input "Overwrite any current items that have the same ID." at bounding box center [216, 200] width 43 height 14
checkbox input "false"
click at [302, 132] on icon "button" at bounding box center [311, 135] width 24 height 24
click at [399, 221] on span "Upload" at bounding box center [400, 221] width 19 height 10
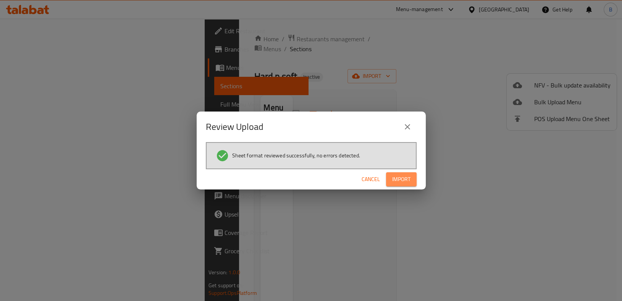
click at [386, 173] on button "Import" at bounding box center [401, 179] width 31 height 14
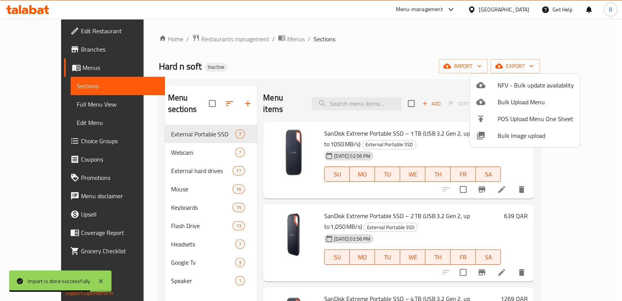
click at [319, 52] on div at bounding box center [311, 150] width 622 height 301
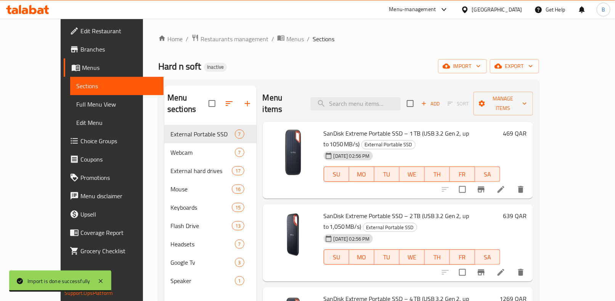
click at [506, 185] on icon at bounding box center [501, 189] width 9 height 9
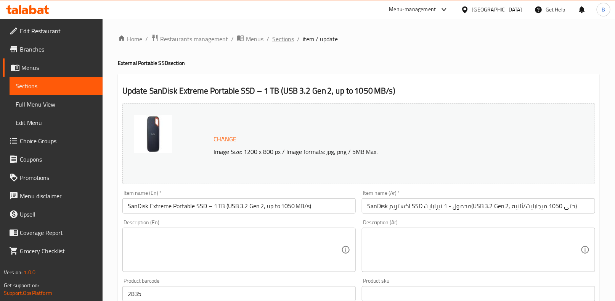
click at [287, 39] on span "Sections" at bounding box center [283, 38] width 22 height 9
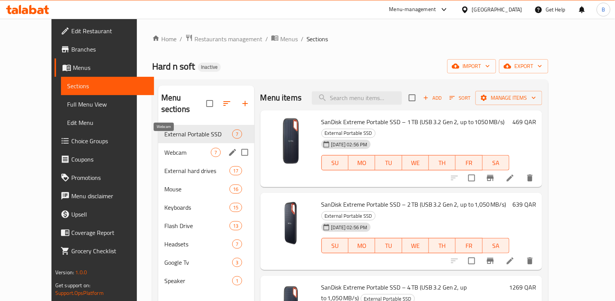
click at [164, 148] on span "Webcam" at bounding box center [187, 152] width 47 height 9
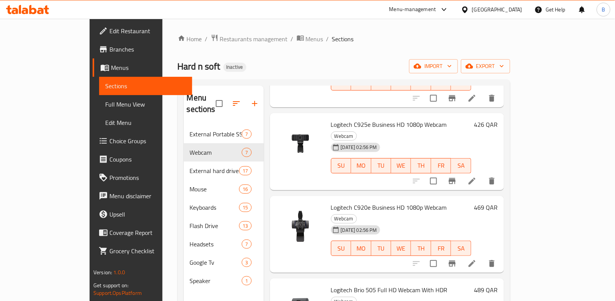
scroll to position [191, 0]
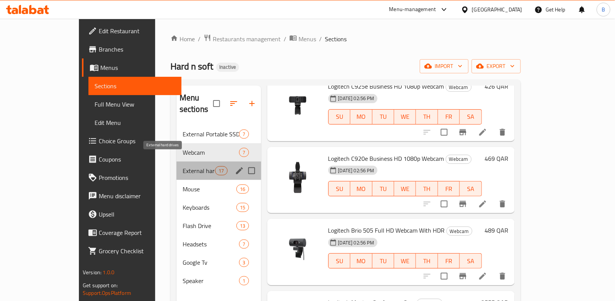
click at [183, 166] on span "External hard drives" at bounding box center [199, 170] width 32 height 9
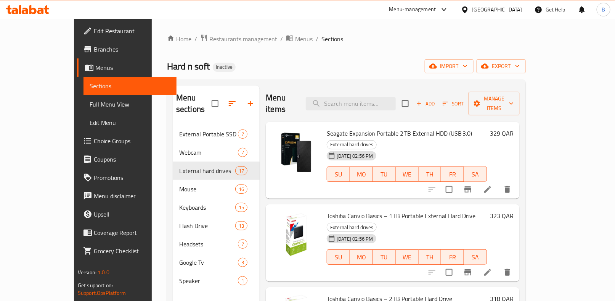
click at [94, 29] on span "Edit Restaurant" at bounding box center [132, 30] width 77 height 9
